Goal: Information Seeking & Learning: Learn about a topic

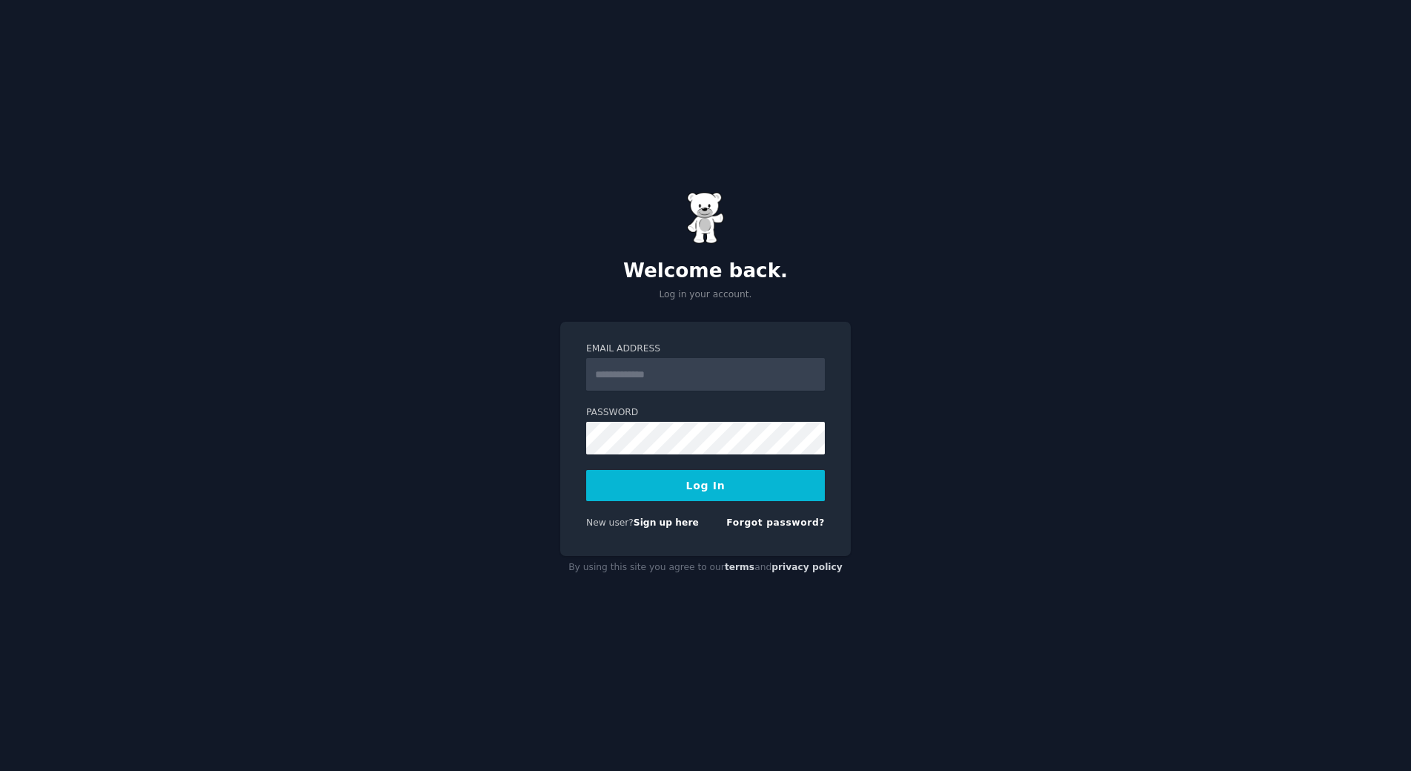
type input "**********"
click at [740, 484] on button "Log In" at bounding box center [705, 485] width 239 height 31
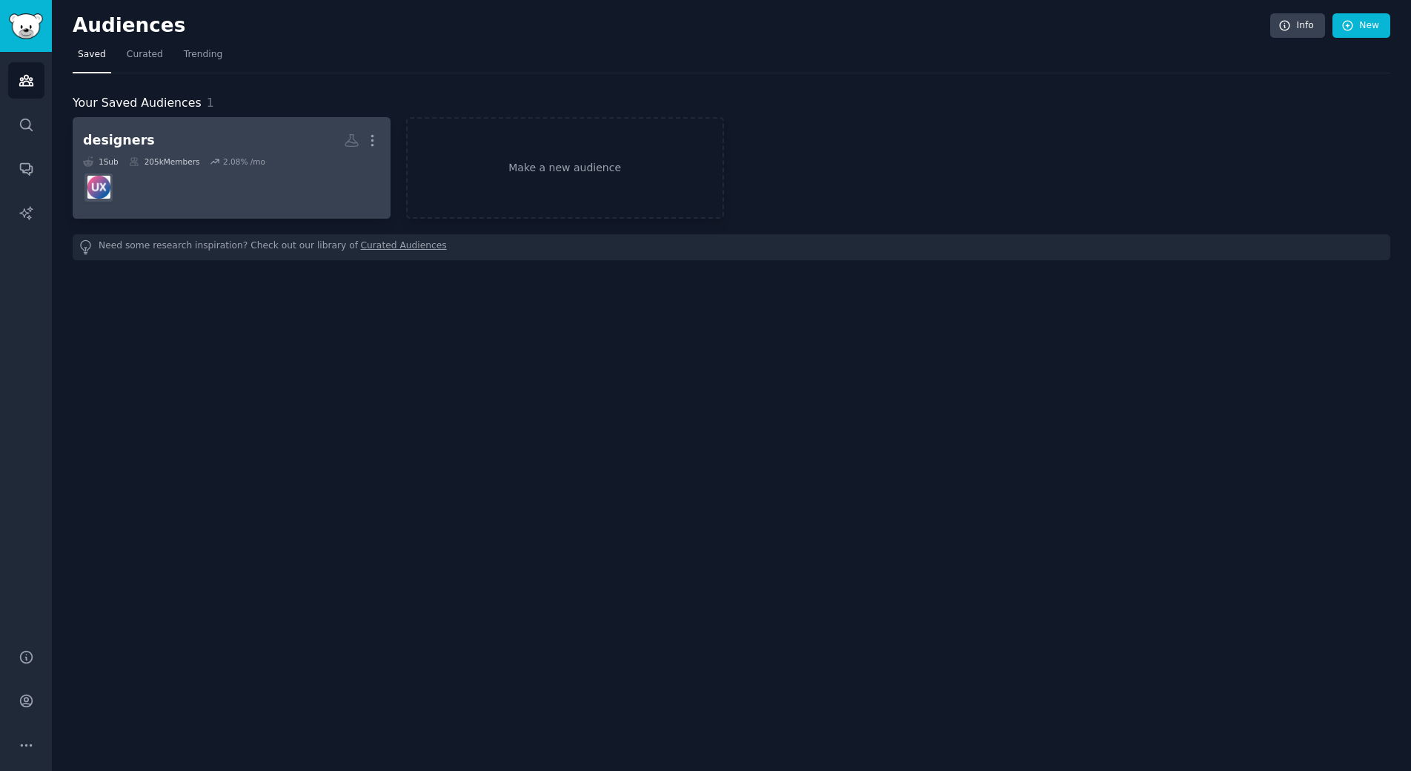
click at [182, 185] on dd at bounding box center [231, 188] width 297 height 42
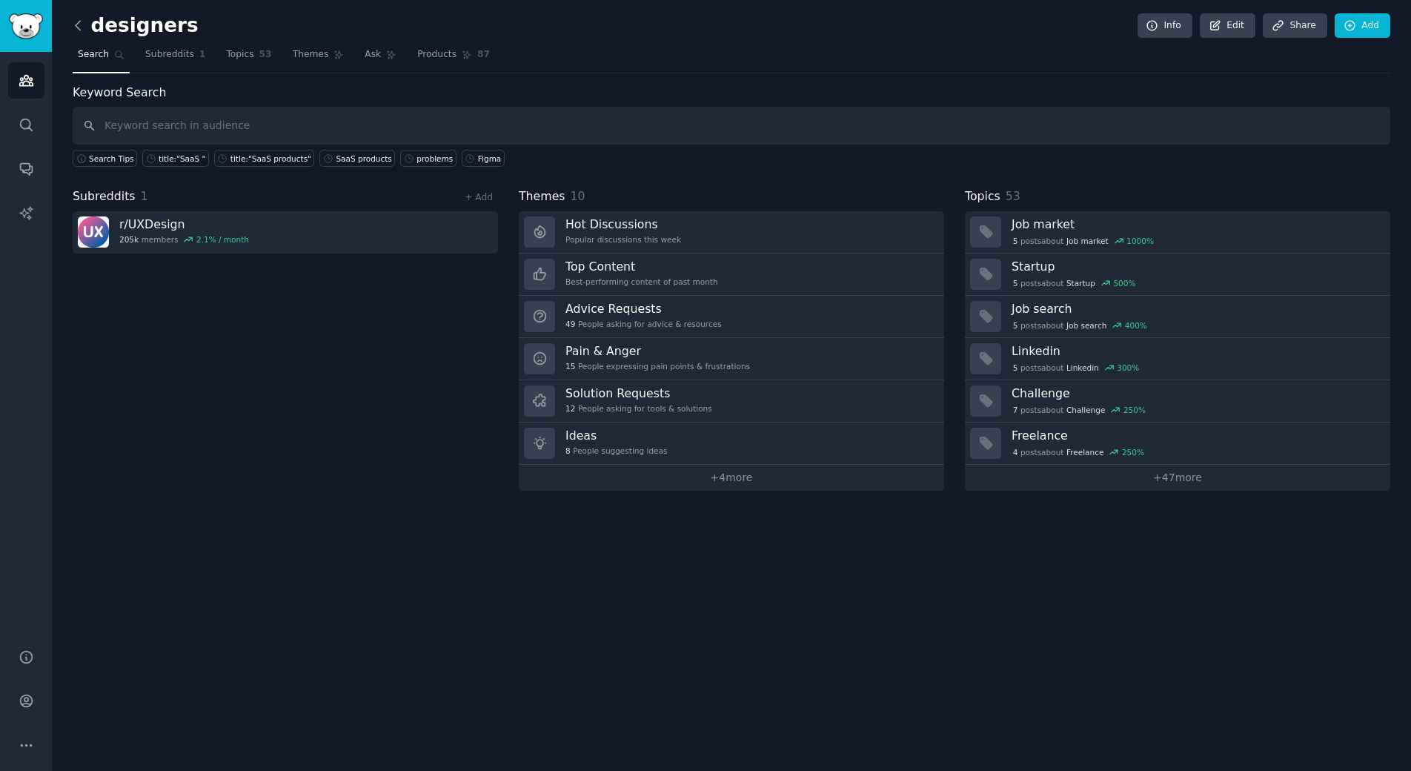
click at [81, 21] on icon at bounding box center [78, 26] width 16 height 16
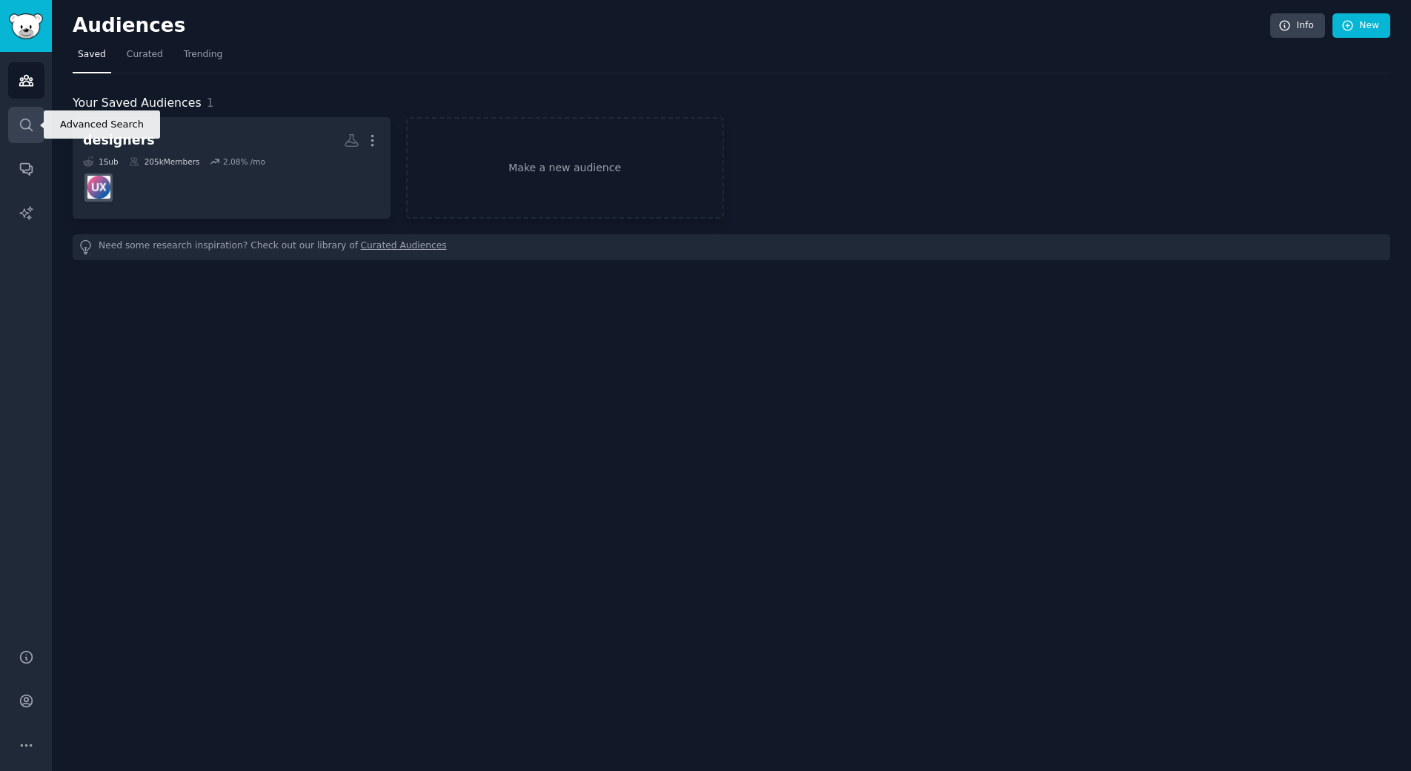
click at [24, 132] on icon "Sidebar" at bounding box center [27, 125] width 16 height 16
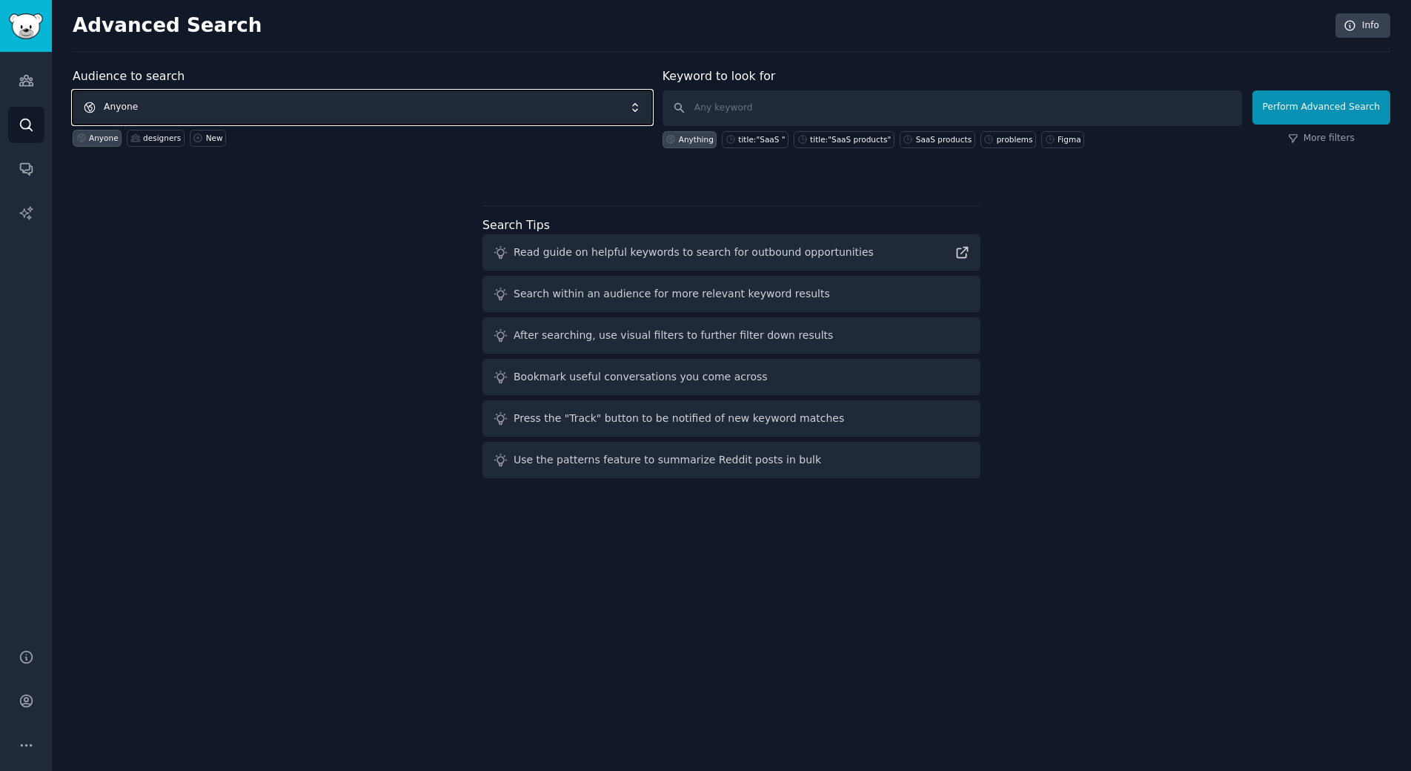
click at [471, 109] on span "Anyone" at bounding box center [363, 107] width 580 height 34
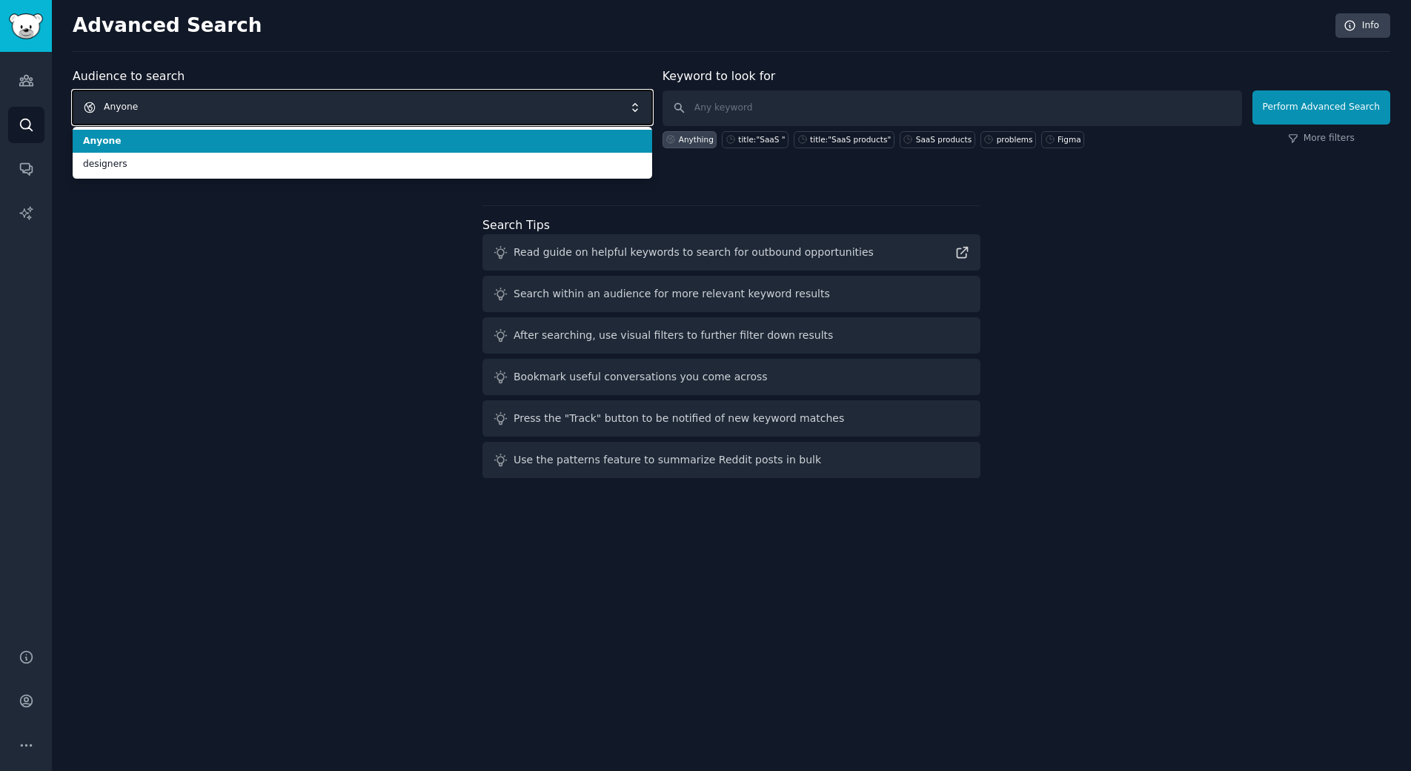
click at [471, 109] on span "Anyone" at bounding box center [363, 107] width 580 height 34
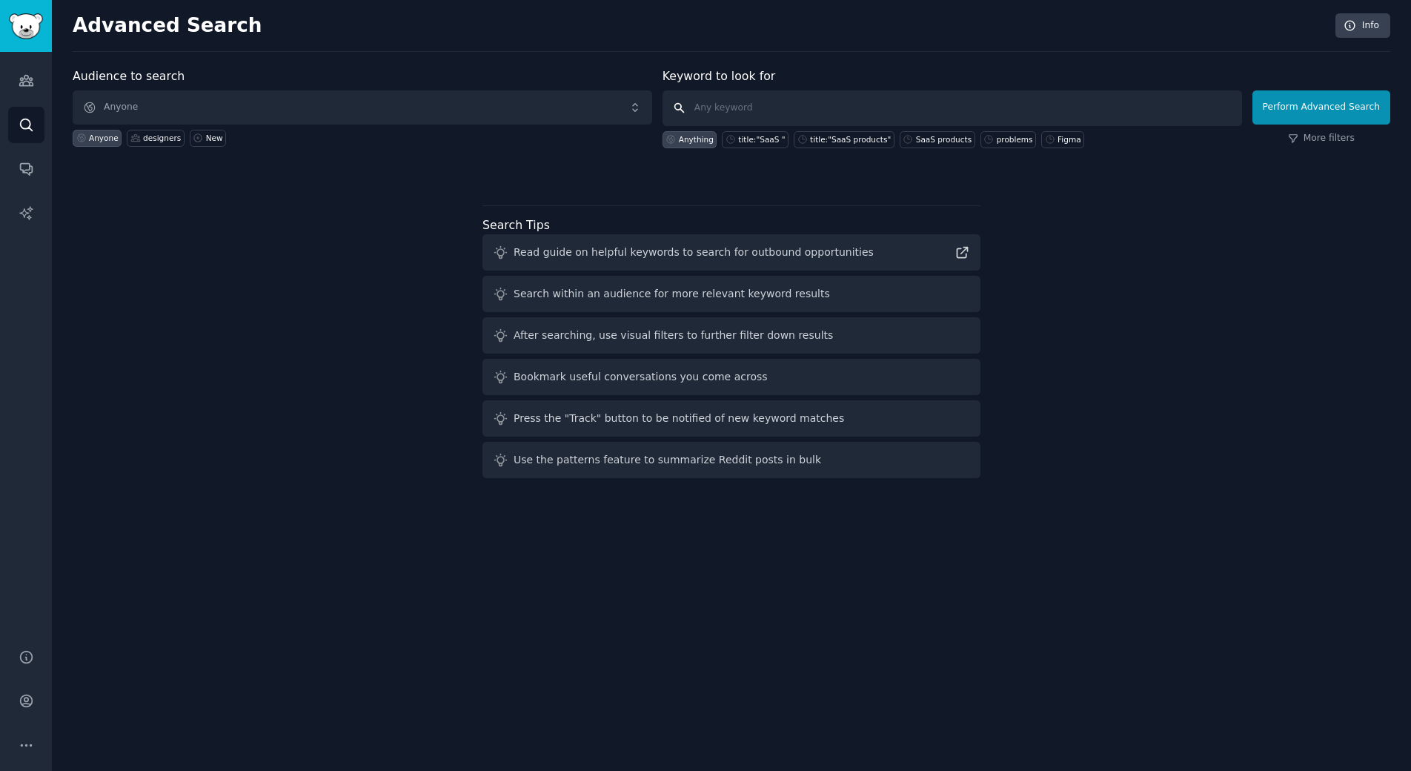
click at [740, 107] on input "text" at bounding box center [953, 108] width 580 height 36
type input "saas"
click button "Perform Advanced Search" at bounding box center [1322, 107] width 138 height 34
click at [24, 182] on link "Conversations" at bounding box center [26, 168] width 36 height 36
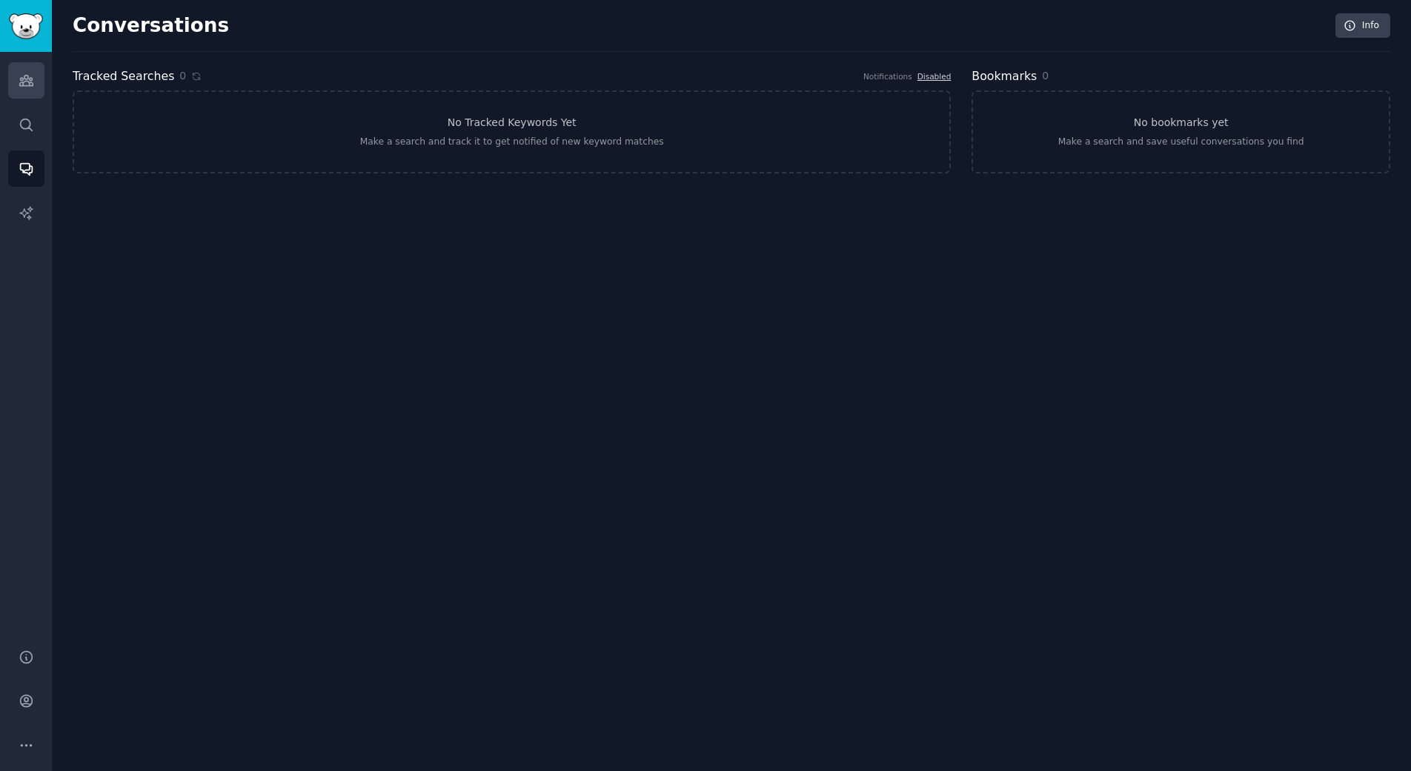
click at [29, 88] on link "Audiences" at bounding box center [26, 80] width 36 height 36
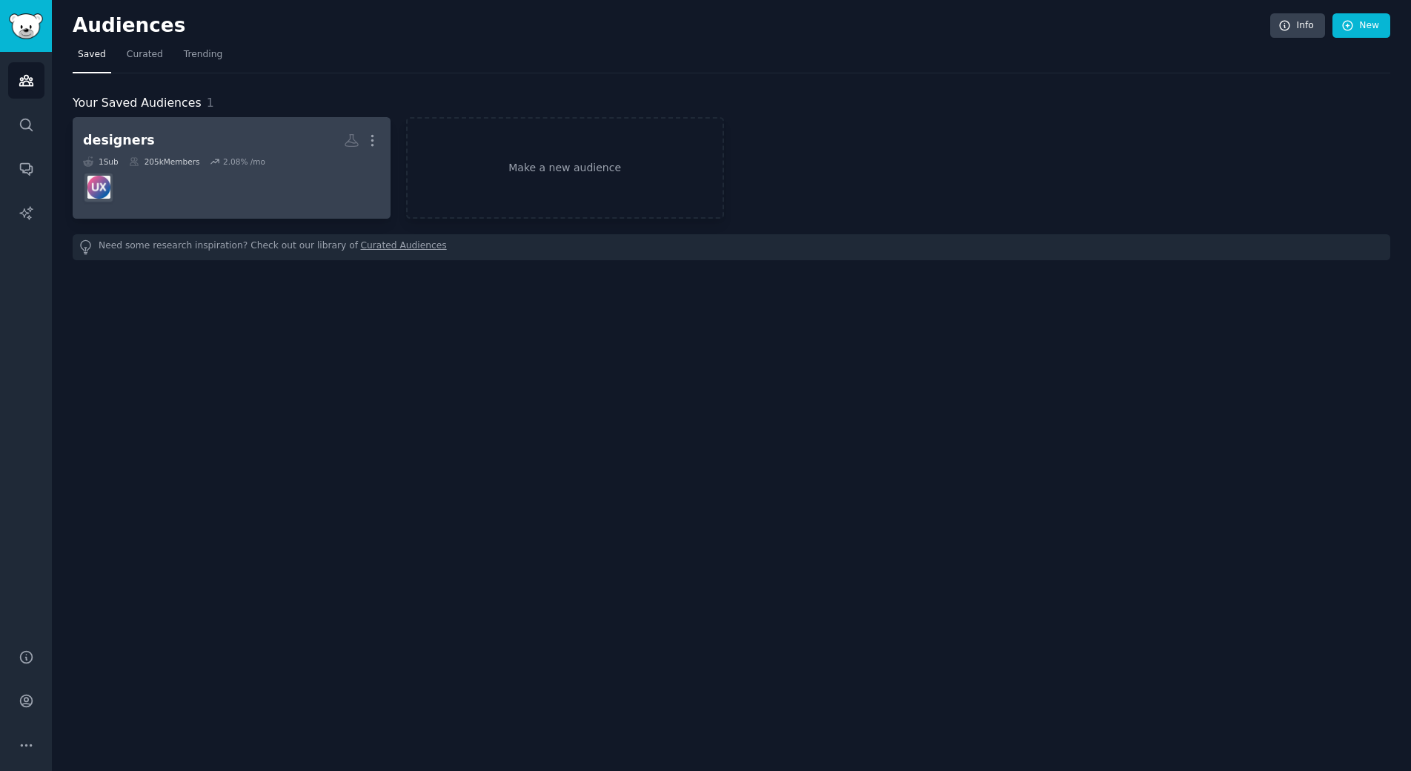
click at [228, 162] on div "2.08 % /mo" at bounding box center [244, 161] width 42 height 10
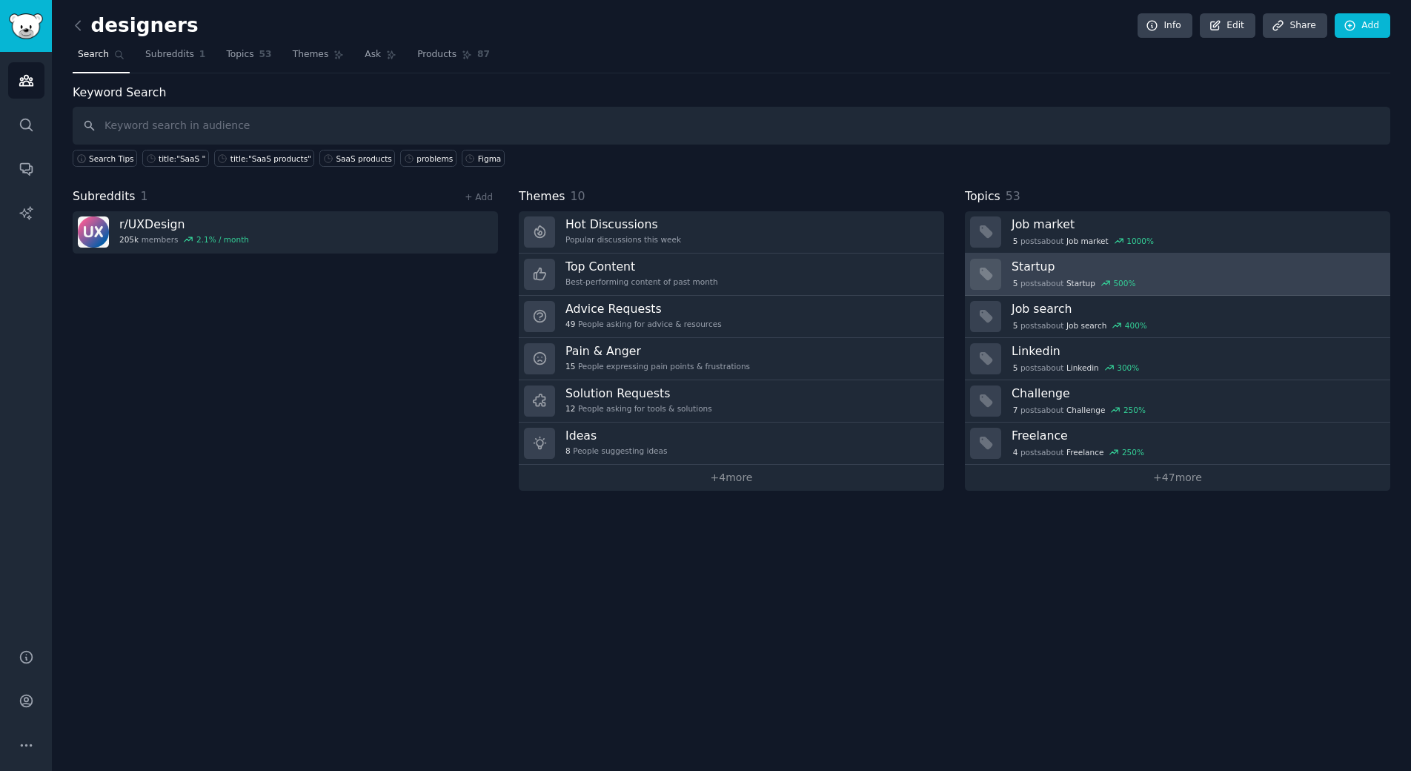
click at [1070, 268] on h3 "Startup" at bounding box center [1196, 267] width 368 height 16
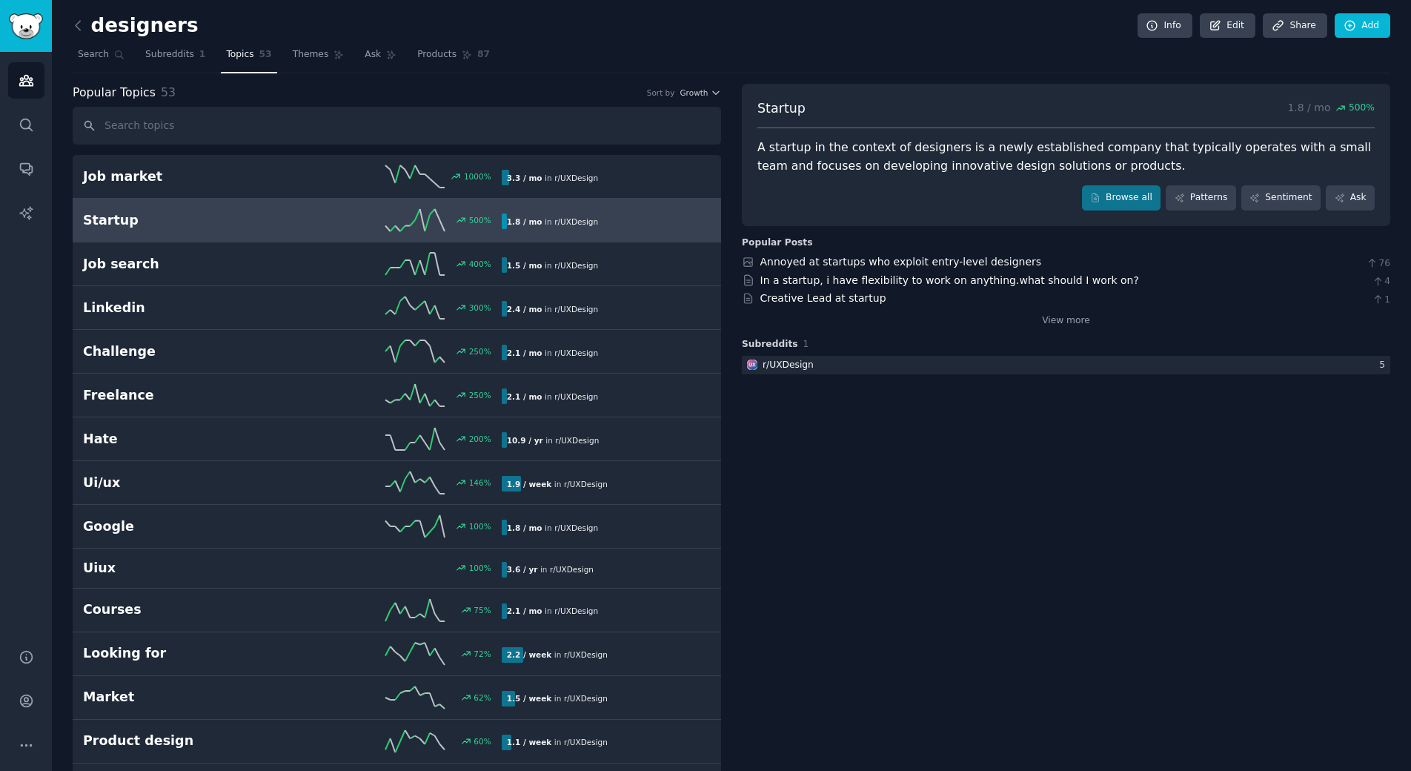
click at [300, 228] on div "500 %" at bounding box center [396, 220] width 209 height 22
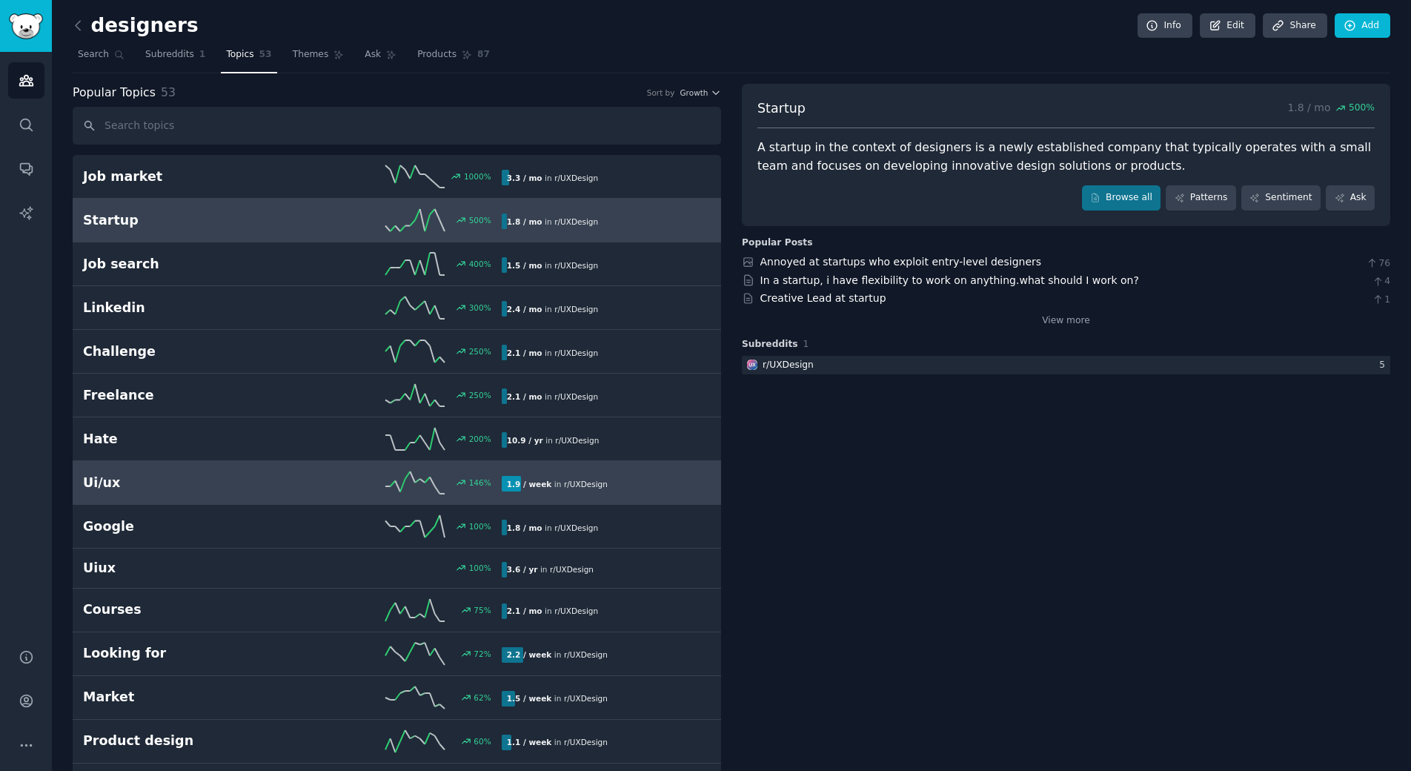
click at [239, 484] on h2 "Ui/ux" at bounding box center [187, 483] width 209 height 19
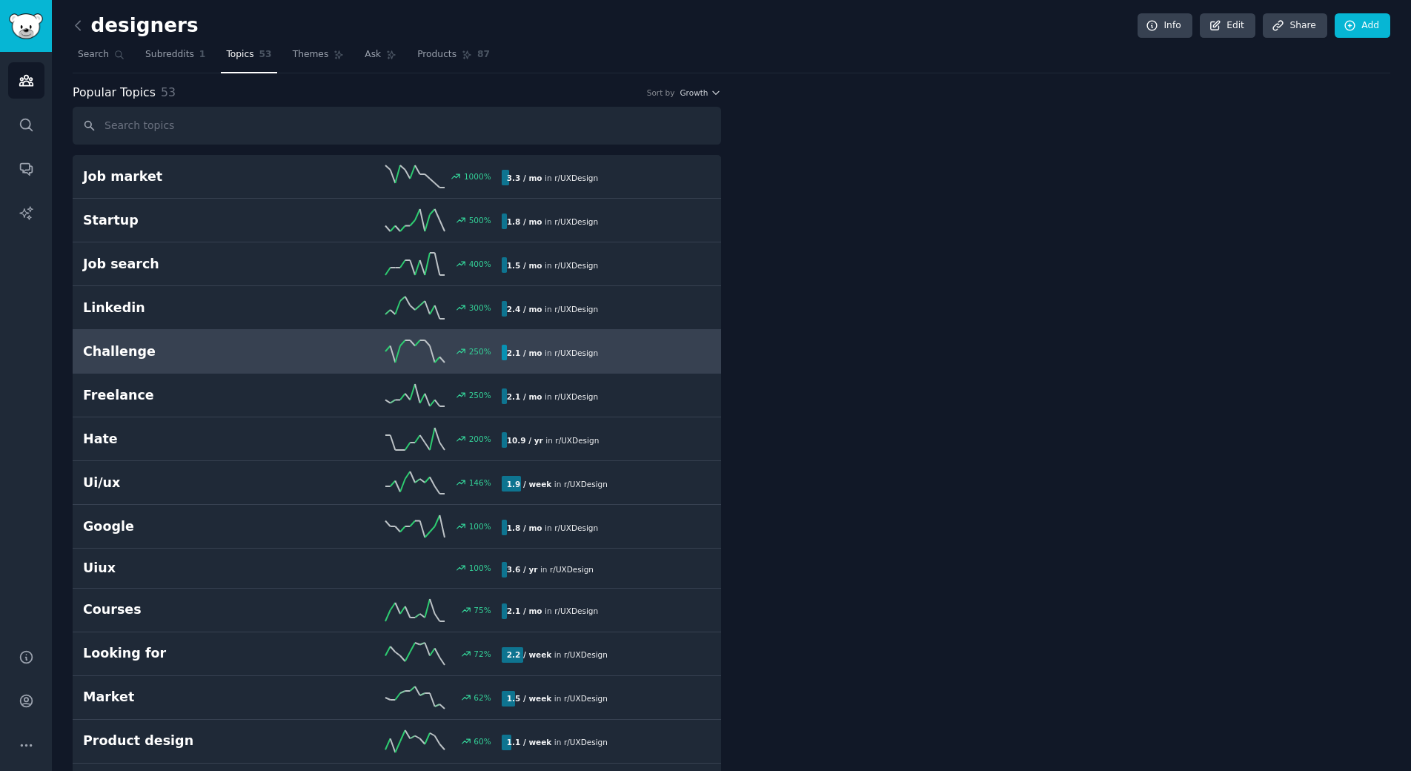
click at [199, 363] on link "Challenge 250 % 2.1 / mo in r/ UXDesign" at bounding box center [397, 352] width 648 height 44
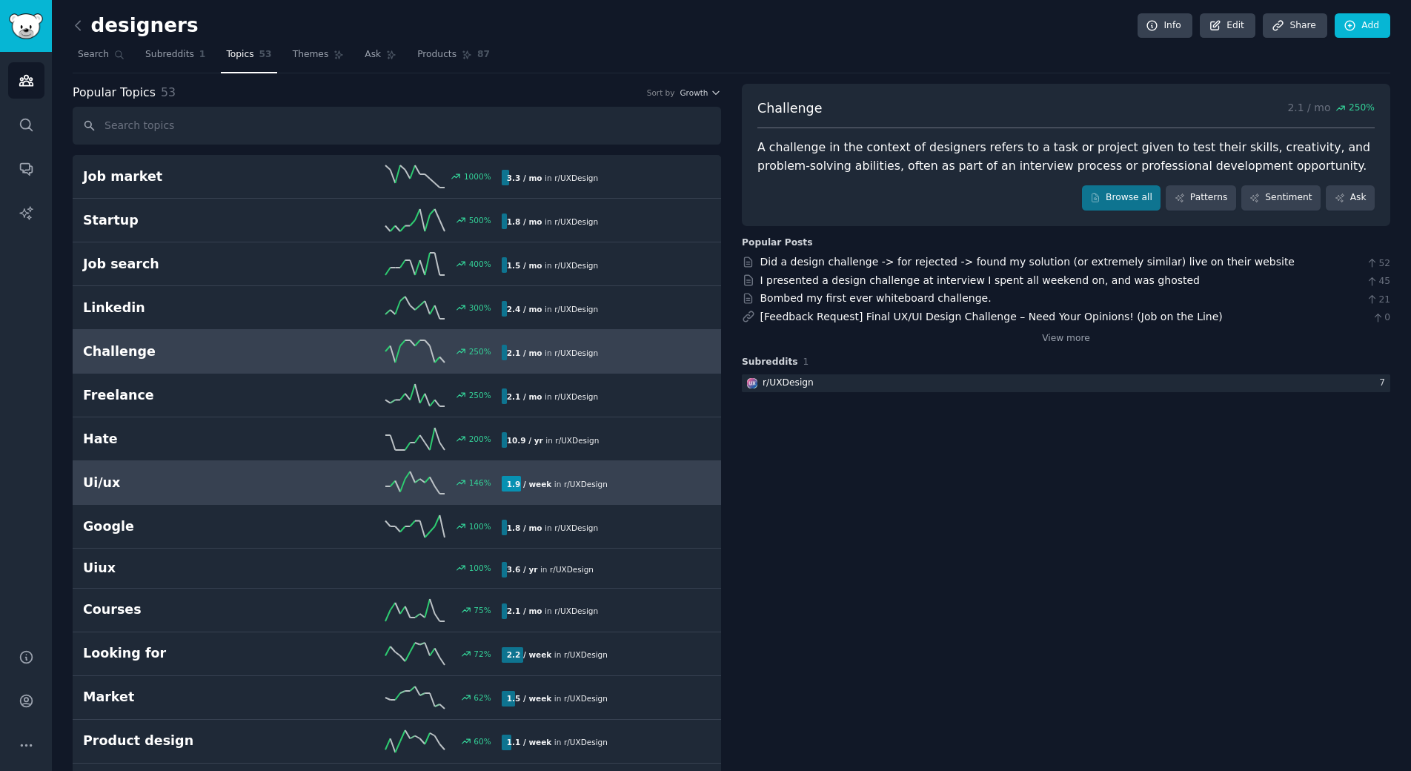
click at [176, 472] on div "Ui/ux 146 % 1.9 / week in r/ UXDesign 146% increase in mentions recently" at bounding box center [397, 482] width 628 height 22
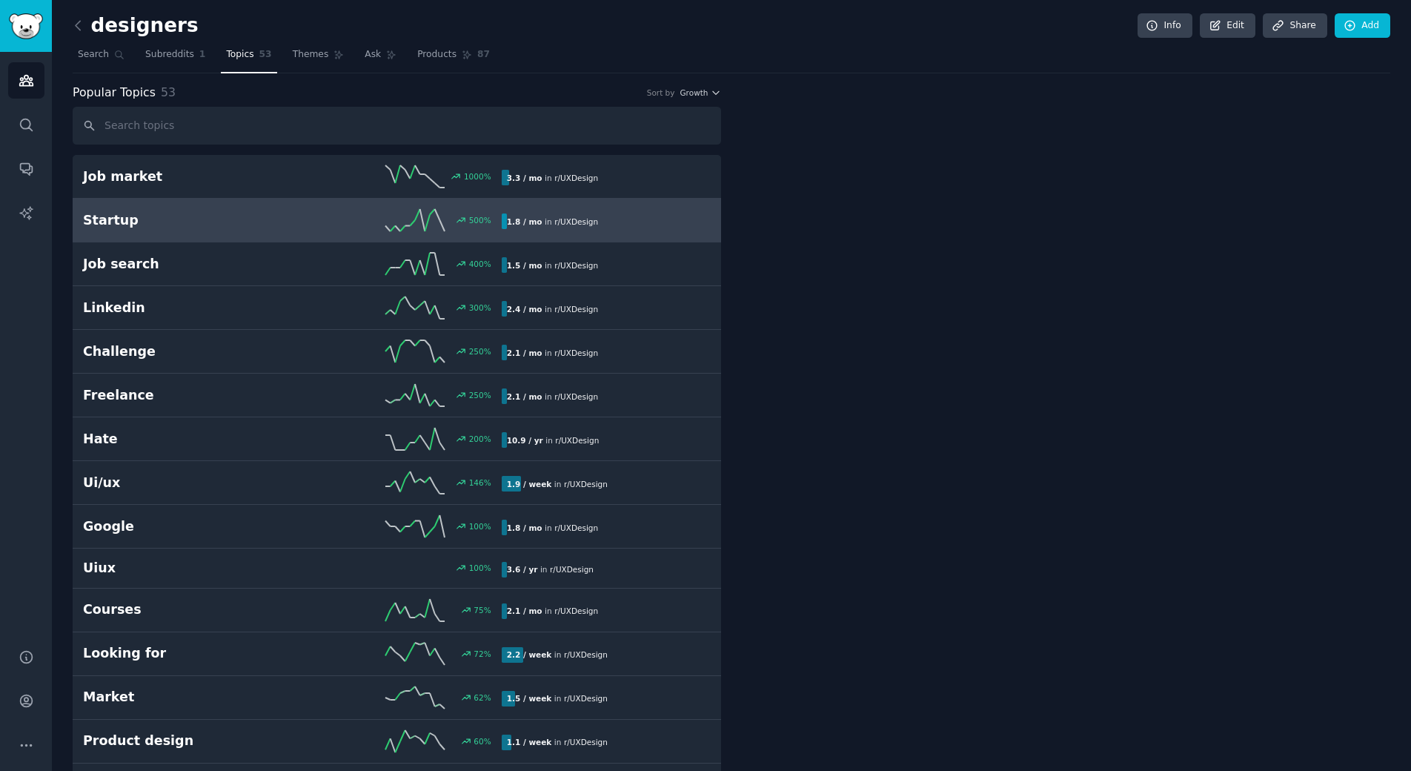
click at [228, 211] on h2 "Startup" at bounding box center [187, 220] width 209 height 19
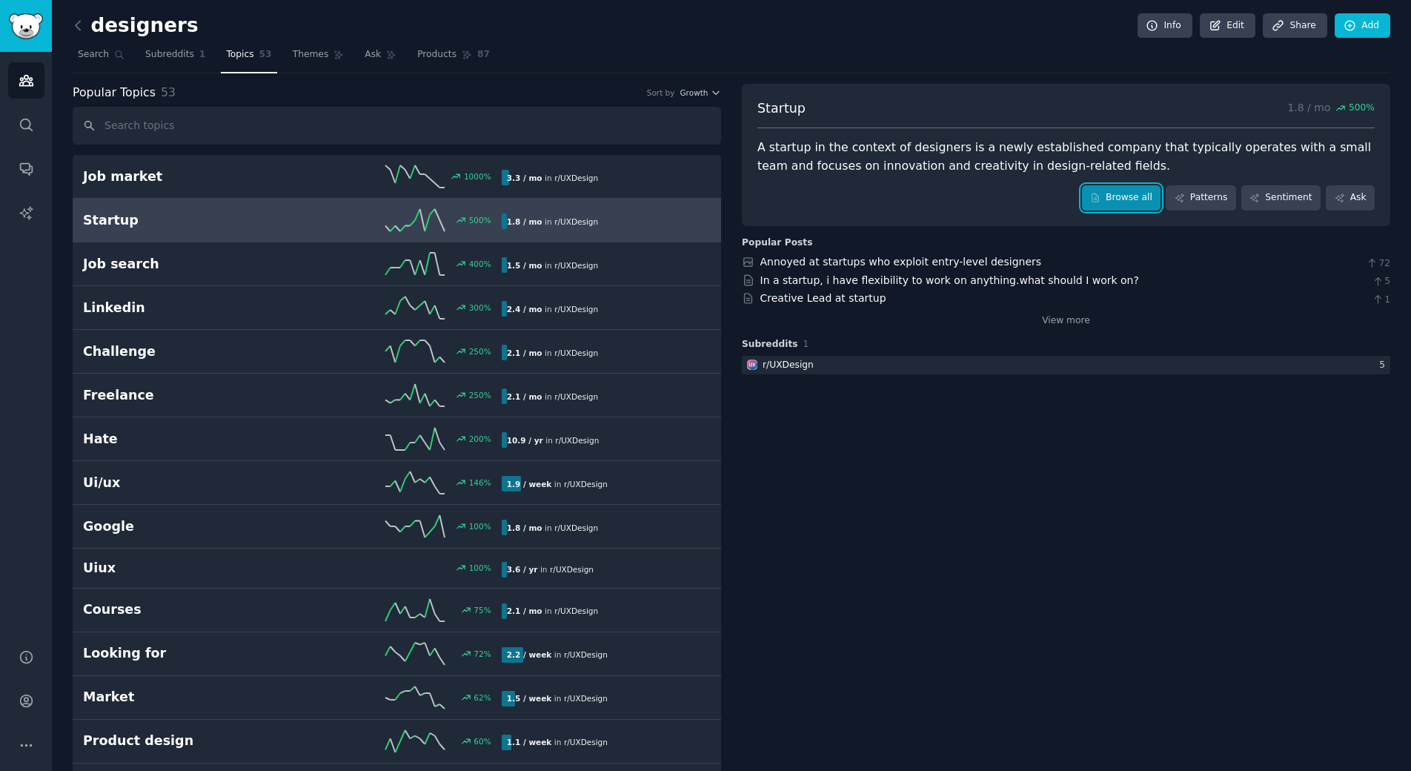
click at [1101, 201] on icon at bounding box center [1095, 198] width 10 height 10
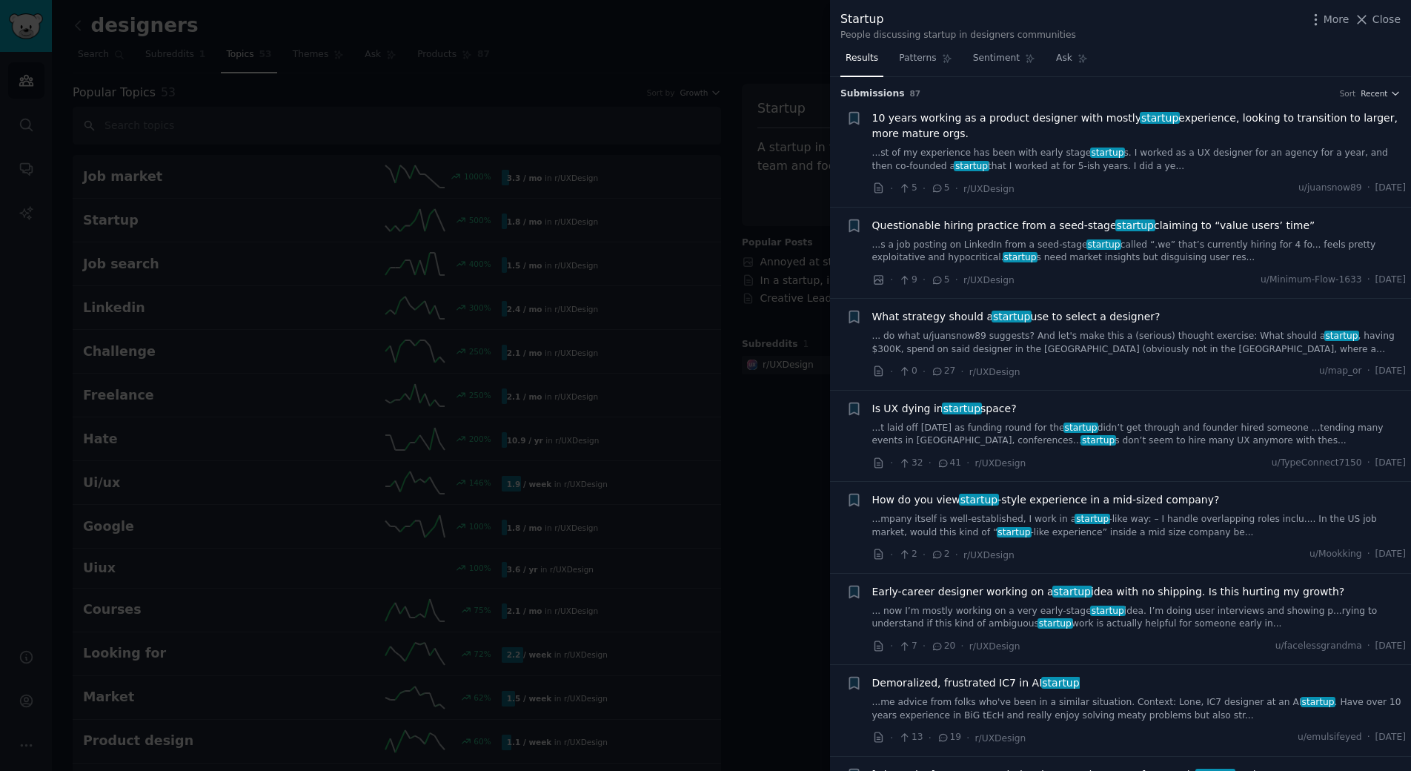
click at [786, 313] on div at bounding box center [705, 385] width 1411 height 771
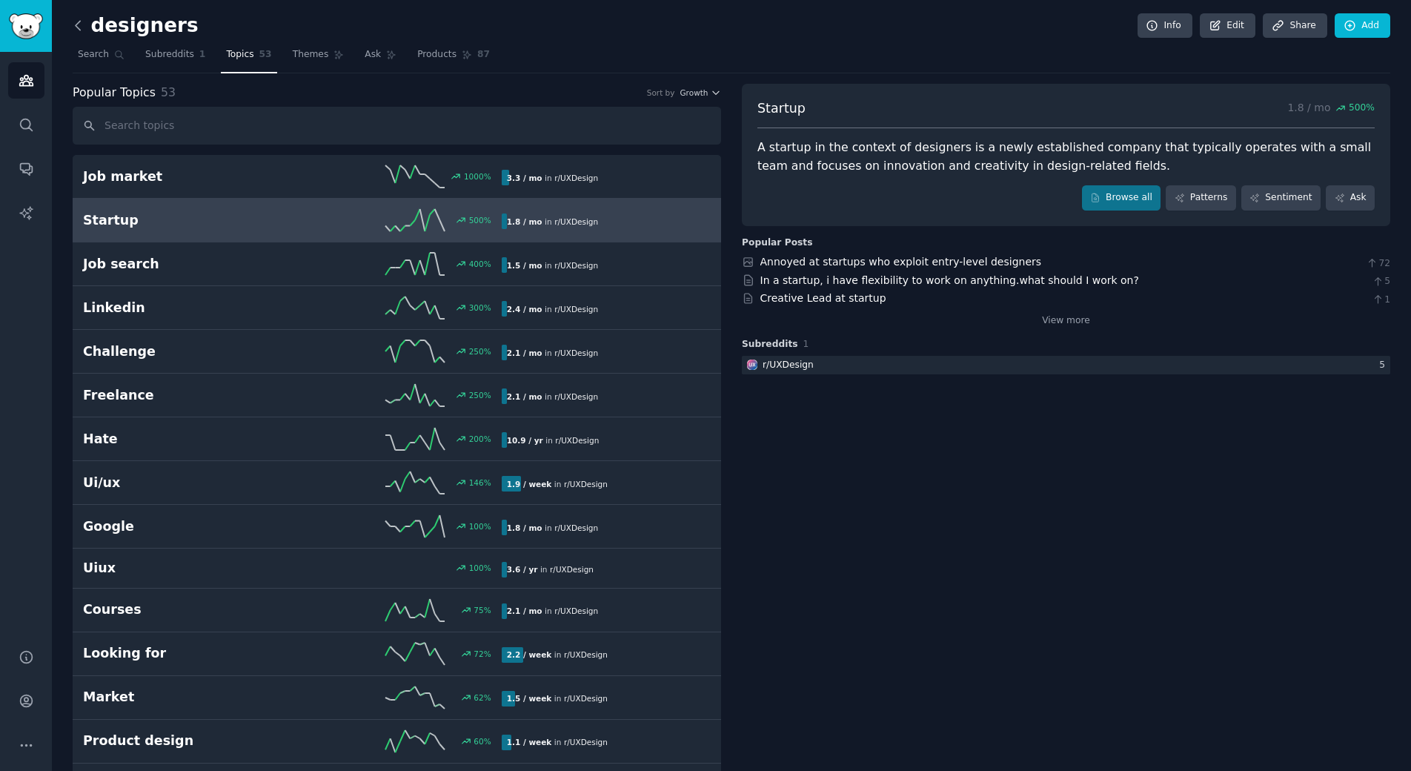
click at [79, 26] on icon at bounding box center [78, 26] width 16 height 16
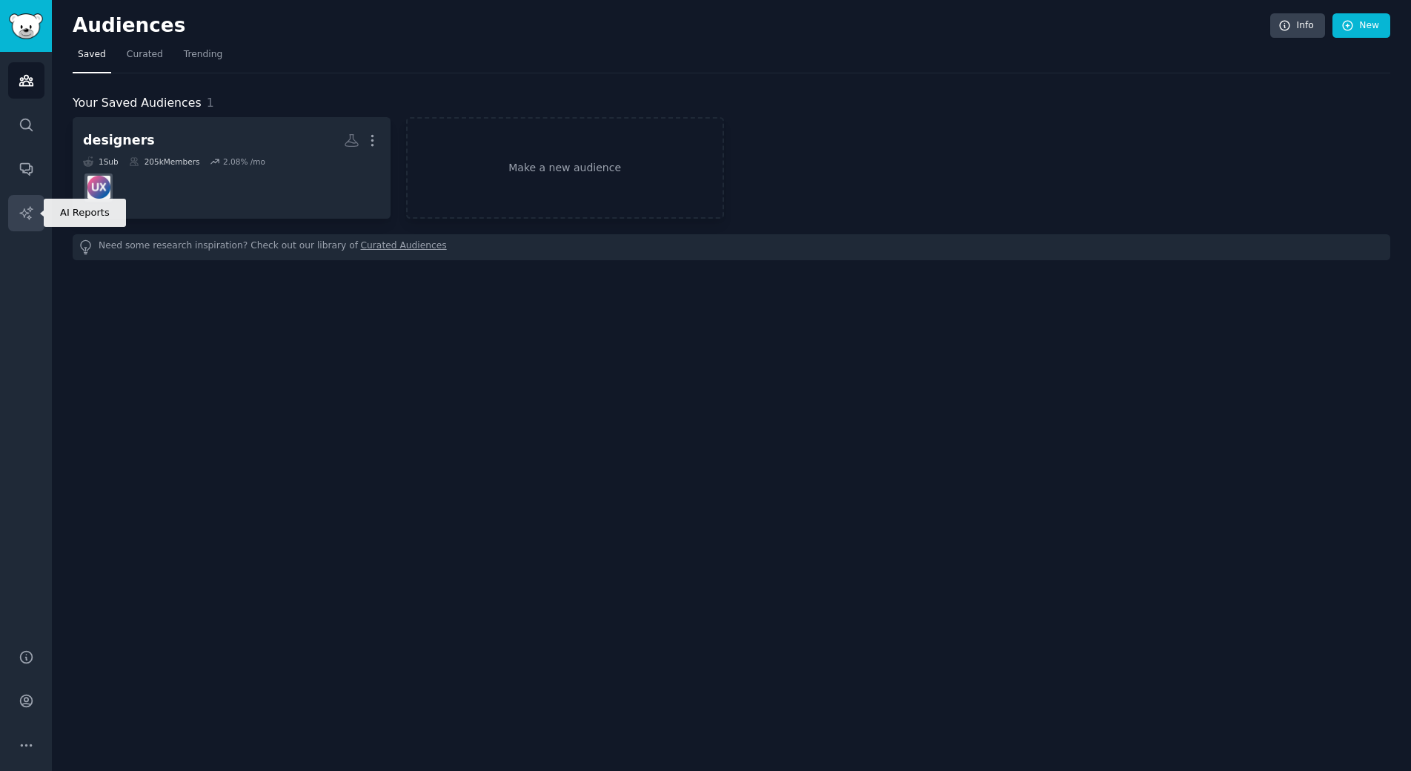
click at [24, 203] on link "AI Reports" at bounding box center [26, 213] width 36 height 36
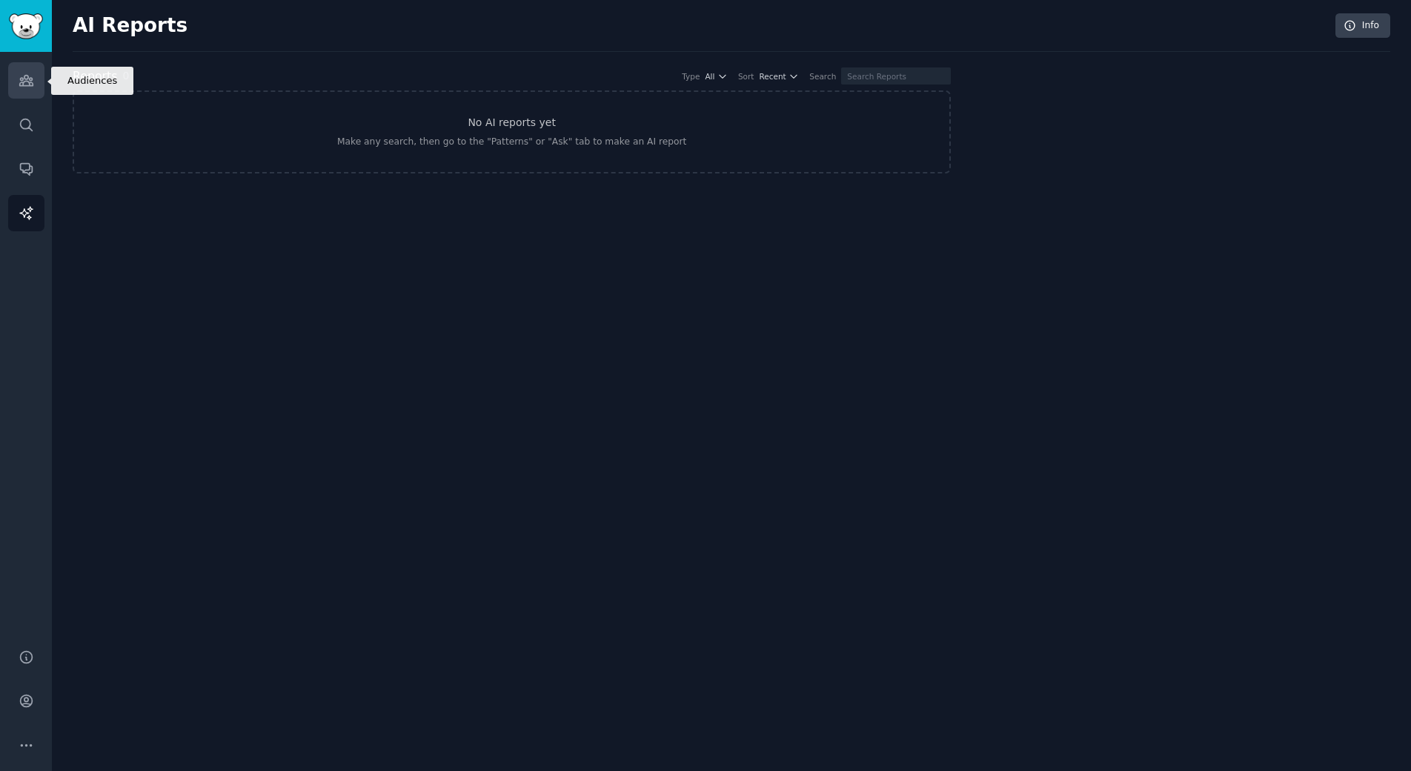
click at [21, 79] on icon "Sidebar" at bounding box center [27, 81] width 16 height 16
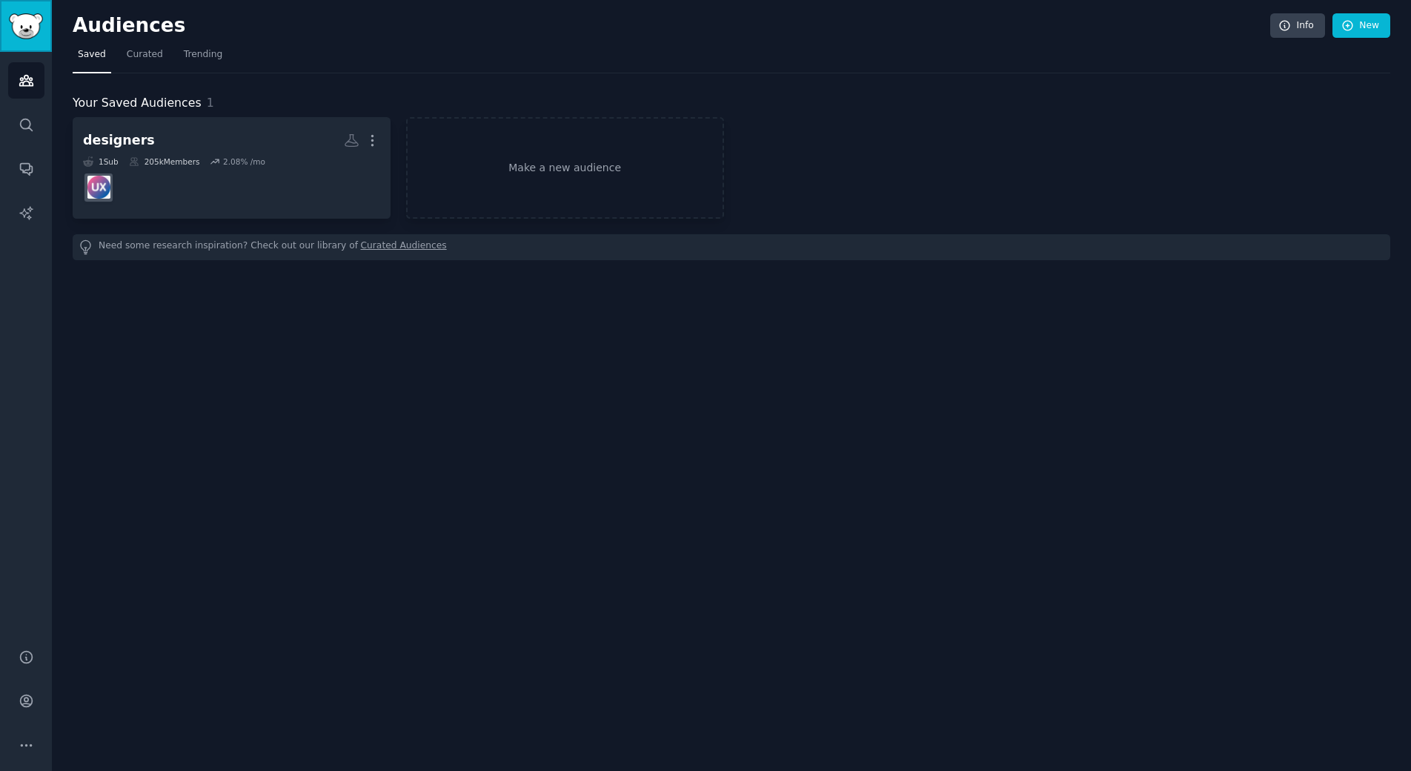
click at [36, 34] on img "Sidebar" at bounding box center [26, 26] width 34 height 26
click at [32, 124] on icon "Sidebar" at bounding box center [27, 125] width 16 height 16
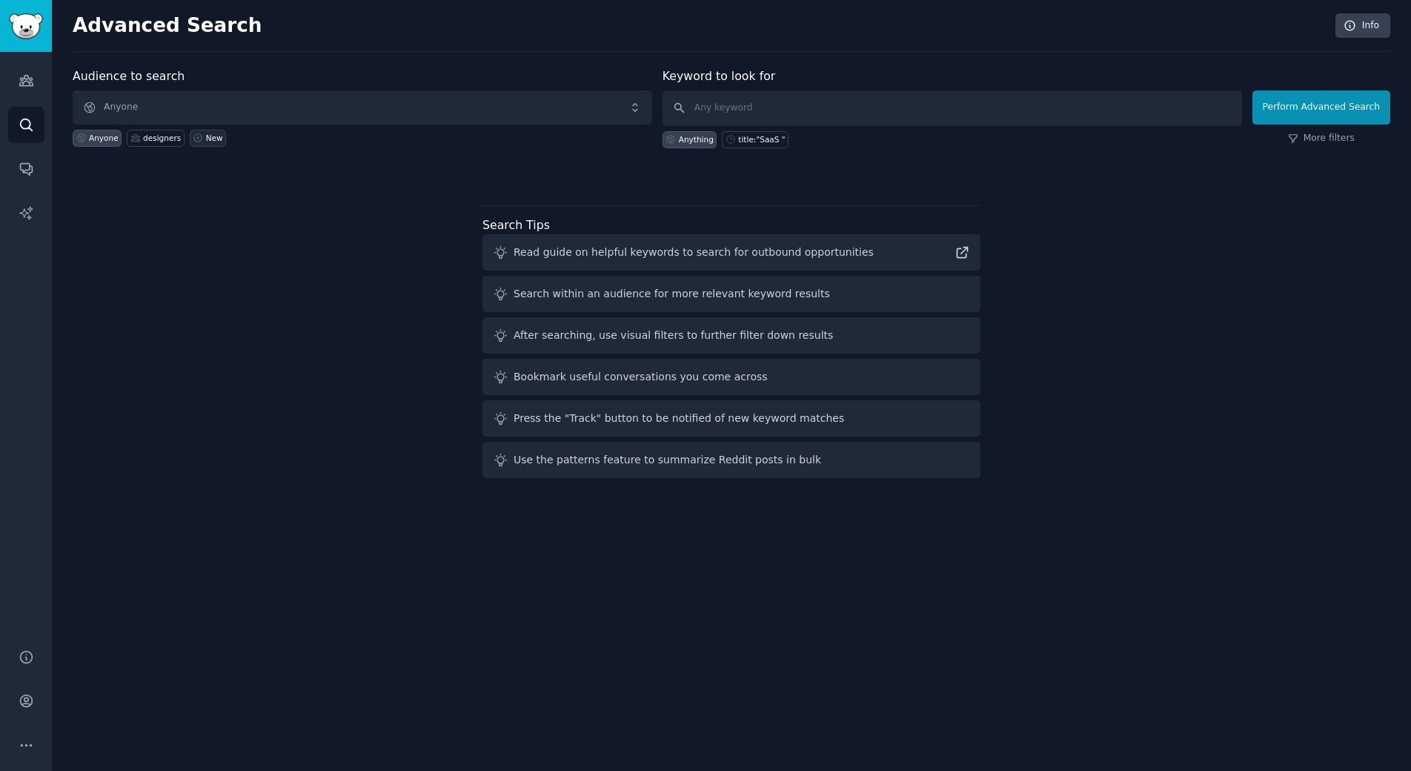
click at [206, 138] on div "New" at bounding box center [214, 138] width 17 height 10
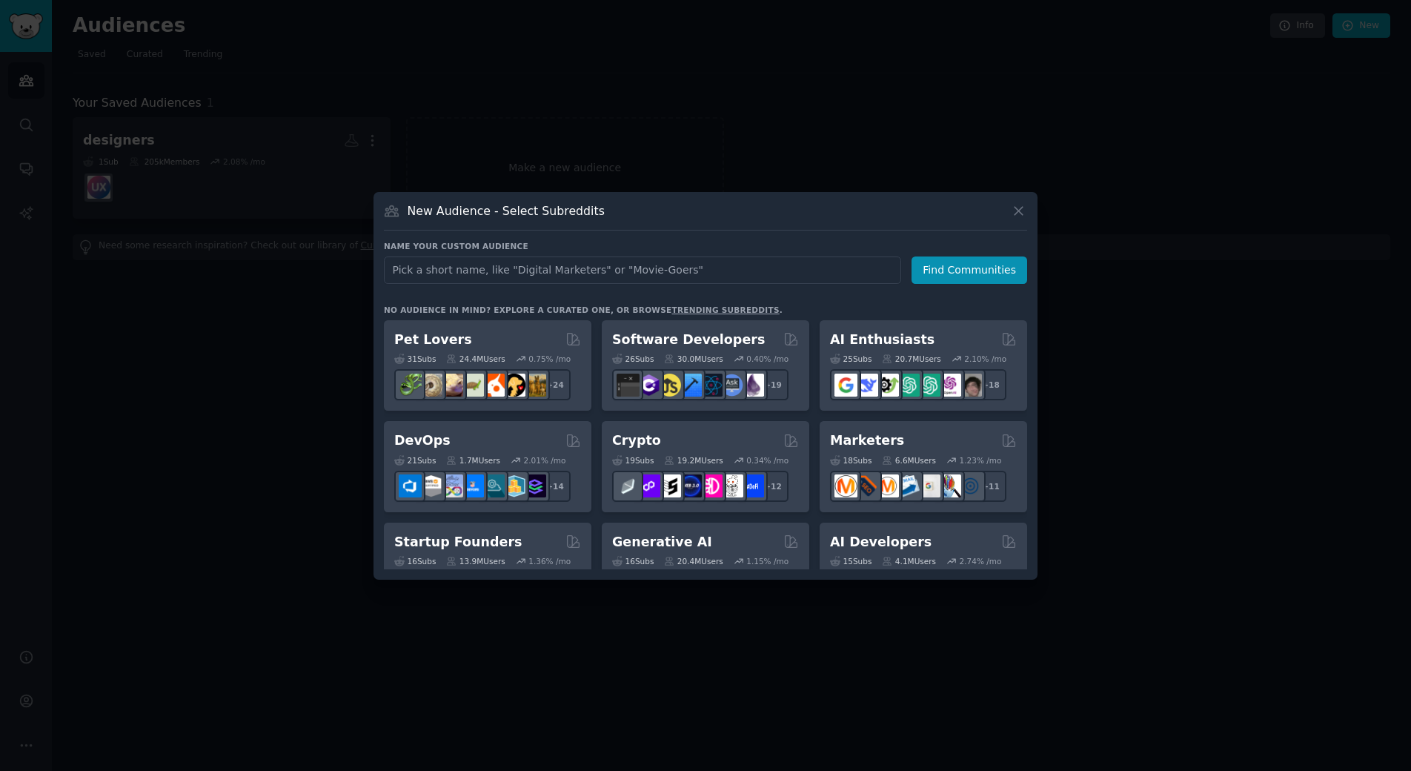
click at [646, 272] on input "text" at bounding box center [642, 269] width 517 height 27
click at [467, 557] on div "13.9M Users" at bounding box center [475, 561] width 59 height 10
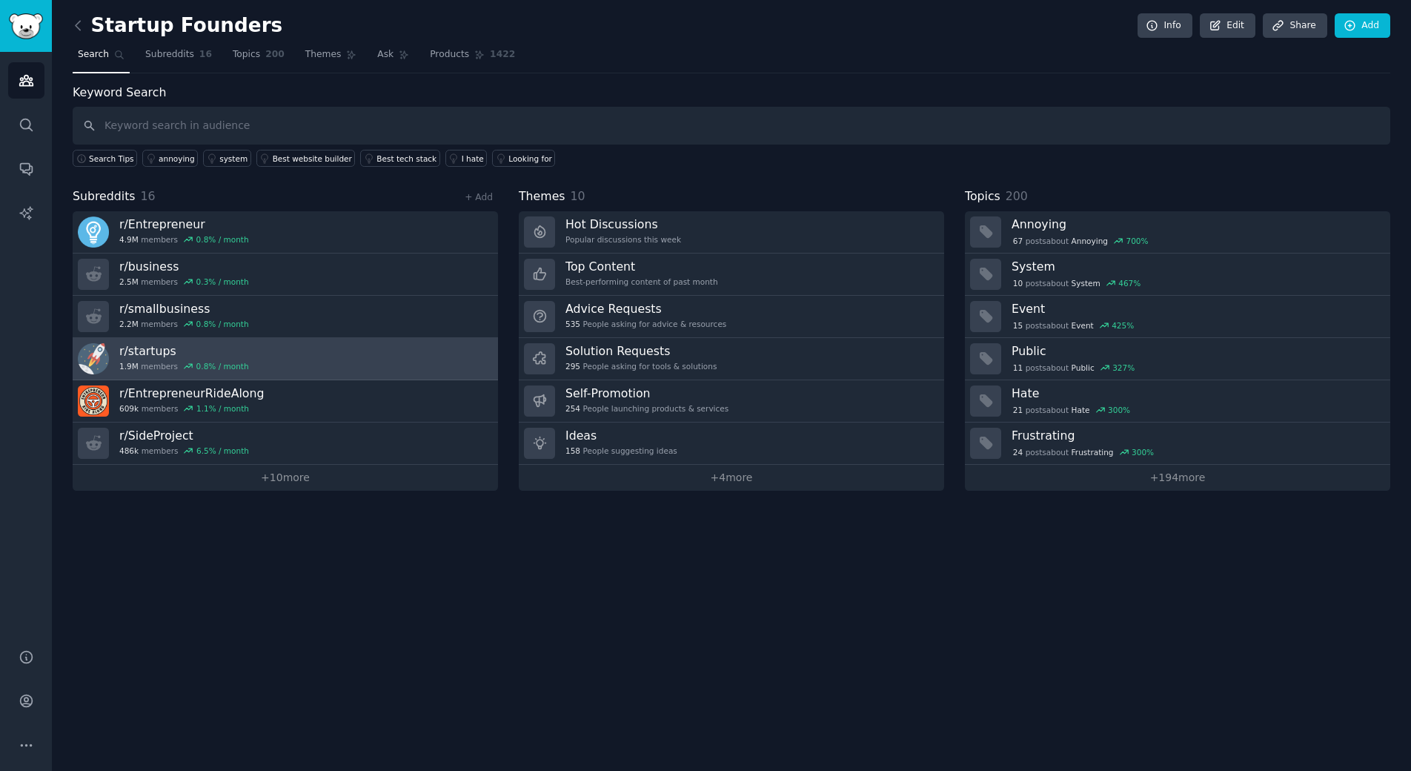
click at [290, 358] on link "r/ startups 1.9M members 0.8 % / month" at bounding box center [285, 359] width 425 height 42
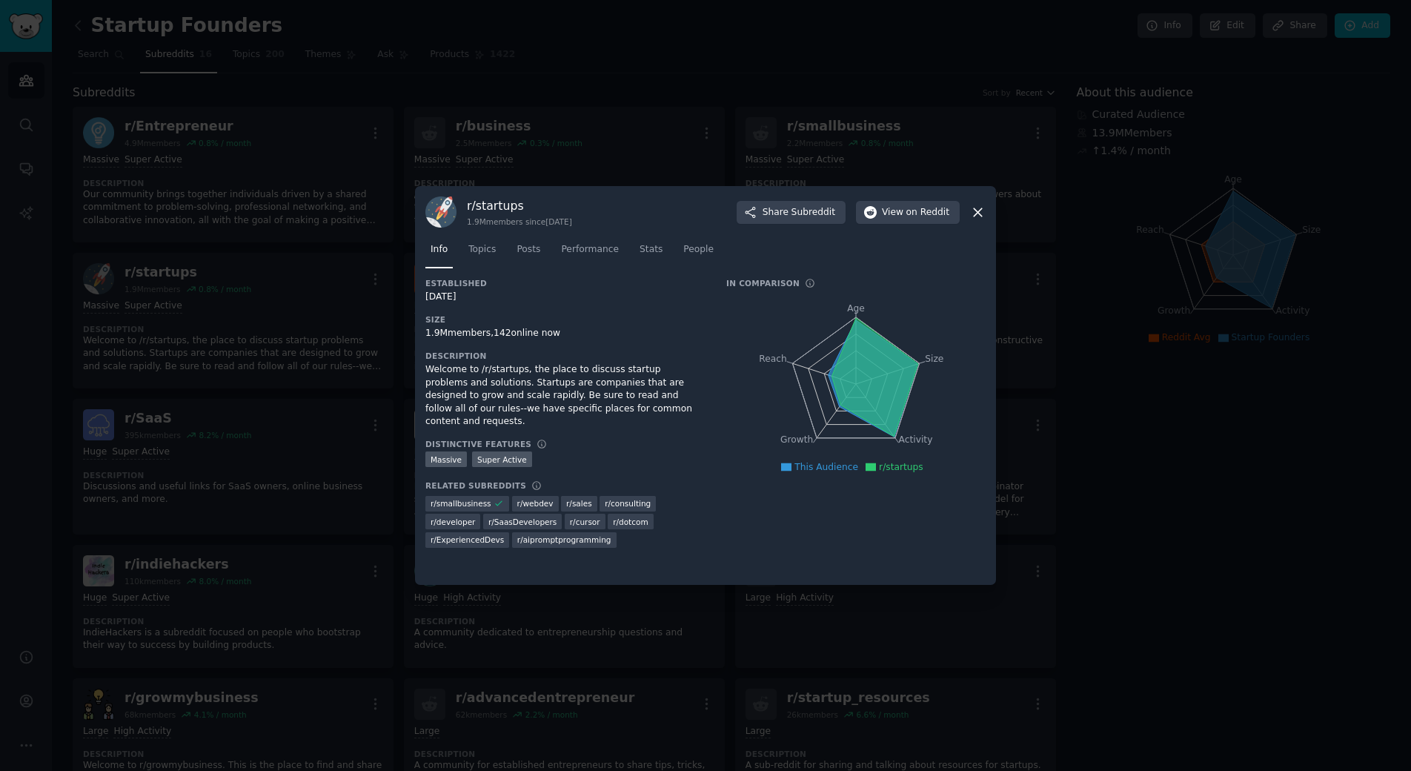
click at [979, 214] on icon at bounding box center [978, 213] width 16 height 16
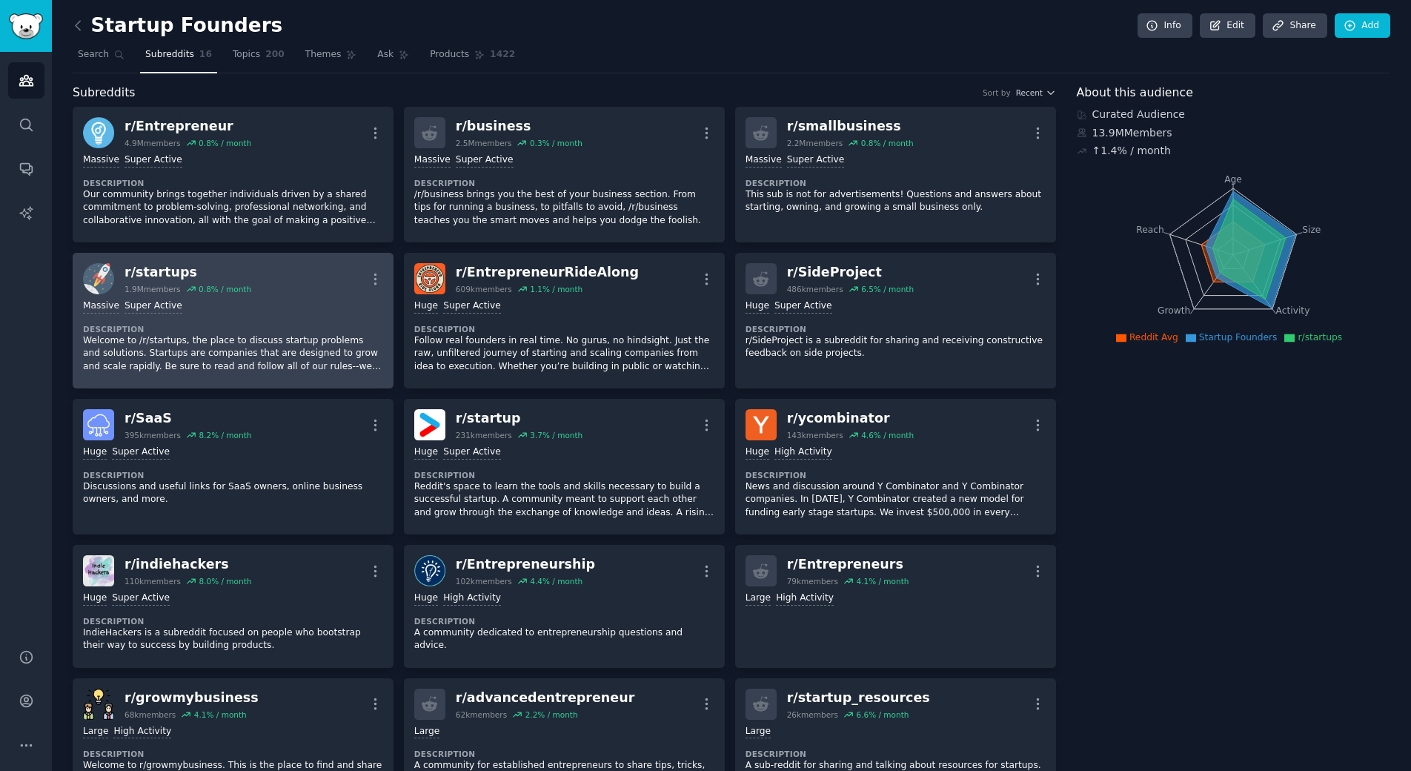
click at [295, 328] on dt "Description" at bounding box center [233, 329] width 300 height 10
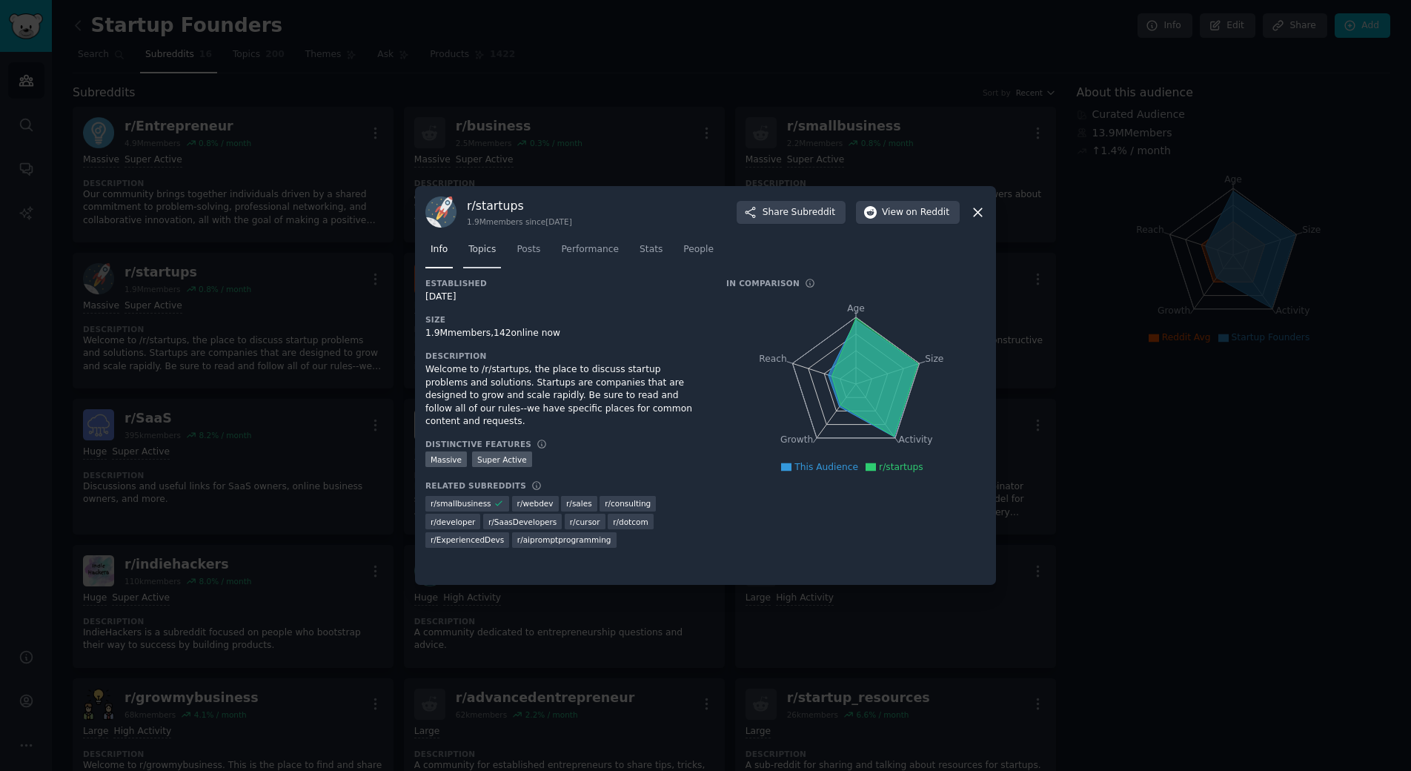
click at [488, 242] on link "Topics" at bounding box center [482, 253] width 38 height 30
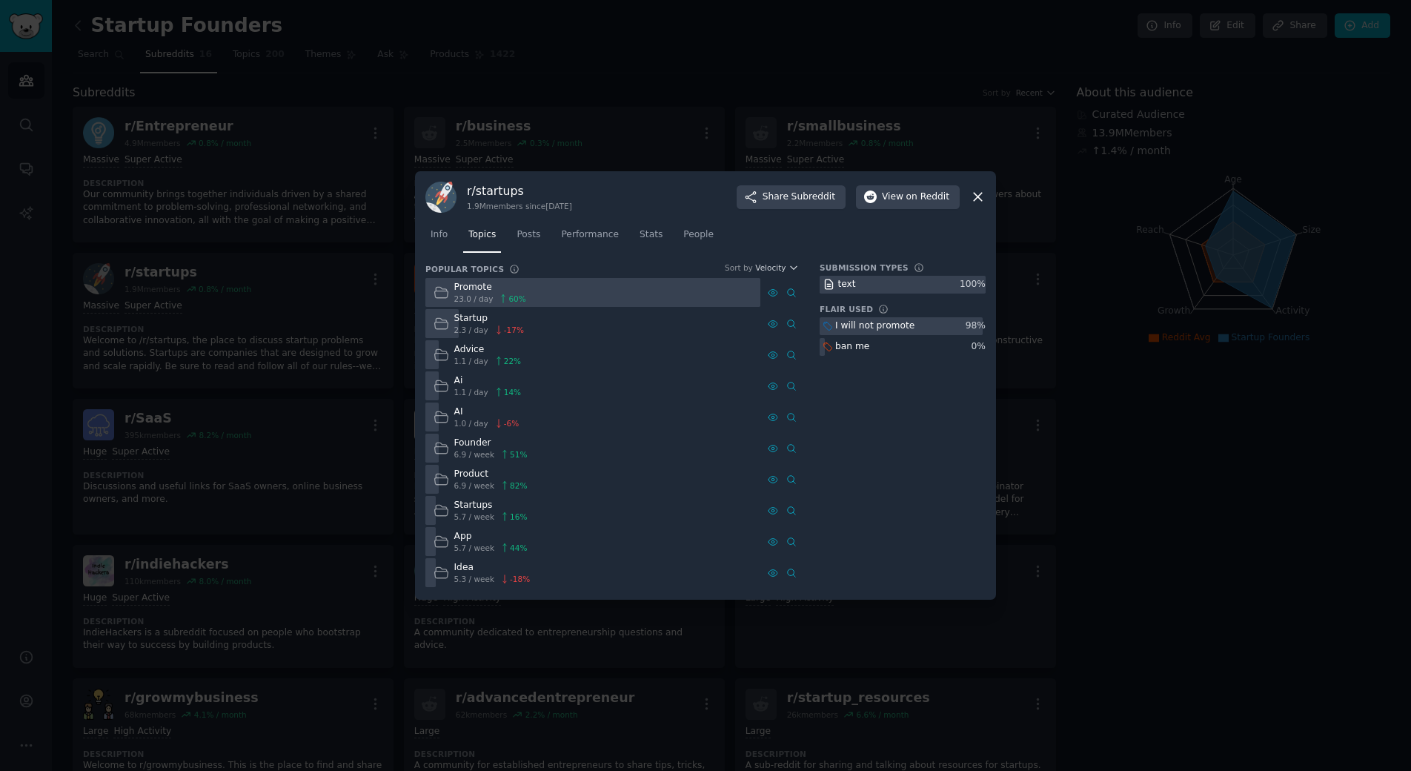
drag, startPoint x: 446, startPoint y: 293, endPoint x: 444, endPoint y: 305, distance: 12.1
click at [446, 293] on icon at bounding box center [442, 293] width 16 height 16
click at [445, 322] on icon at bounding box center [440, 323] width 13 height 10
click at [921, 198] on span "on Reddit" at bounding box center [927, 196] width 43 height 13
click at [328, 262] on div at bounding box center [705, 385] width 1411 height 771
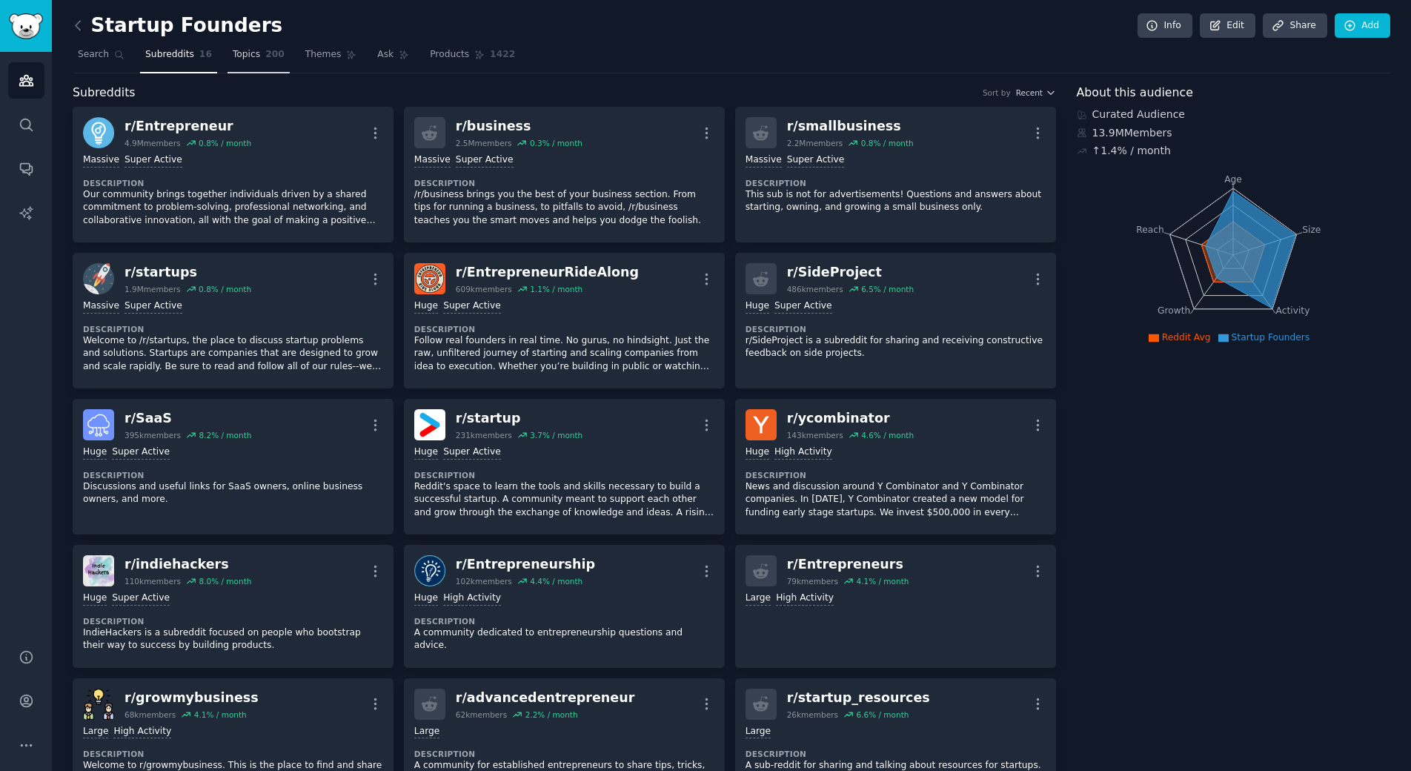
click at [242, 53] on span "Topics" at bounding box center [246, 54] width 27 height 13
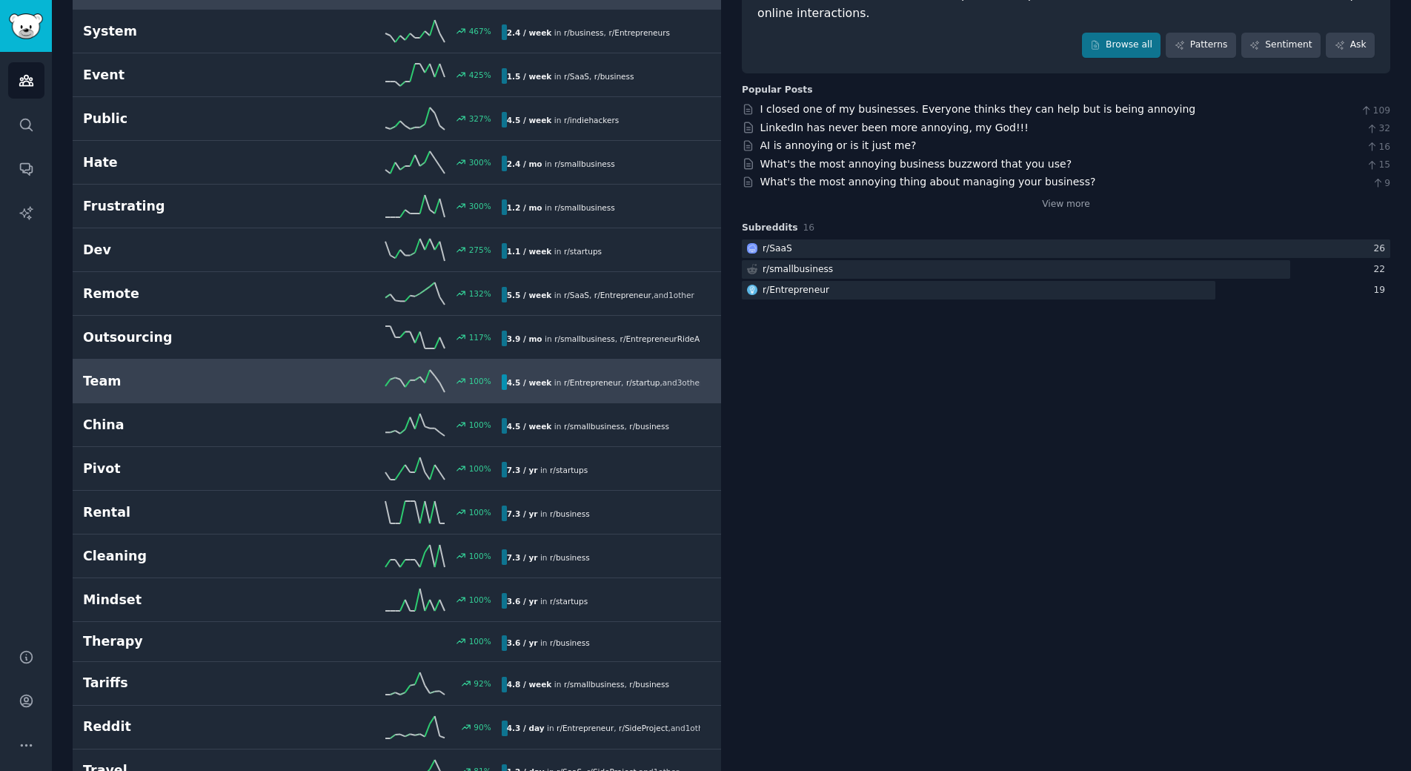
scroll to position [222, 0]
